Goal: Find specific page/section: Find specific page/section

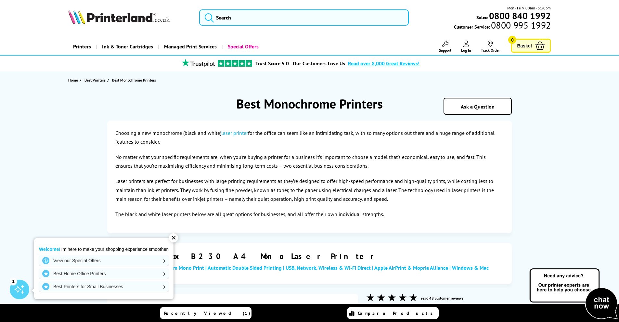
click at [170, 238] on div "✕" at bounding box center [173, 237] width 9 height 9
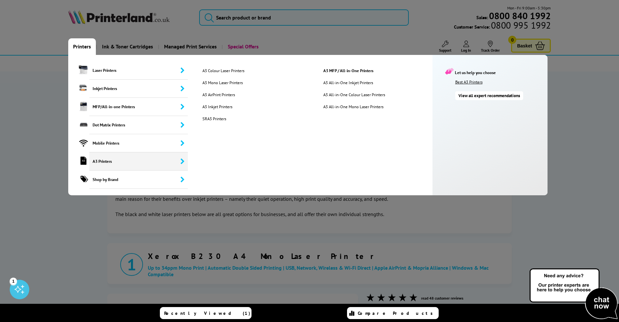
click at [470, 80] on link "Best A3 Printers" at bounding box center [499, 82] width 89 height 6
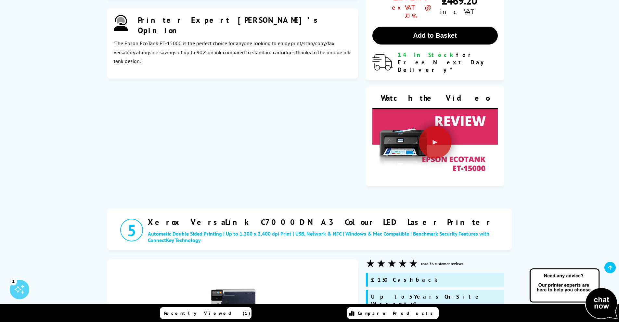
scroll to position [1722, 0]
